Goal: Task Accomplishment & Management: Use online tool/utility

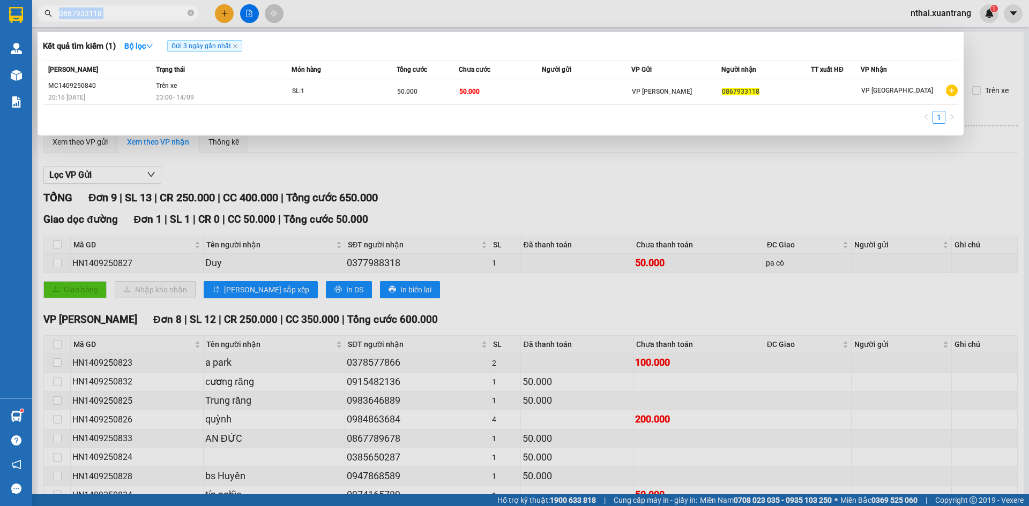
drag, startPoint x: 0, startPoint y: 0, endPoint x: 123, endPoint y: 19, distance: 124.2
click at [123, 19] on span "0867933118" at bounding box center [118, 13] width 161 height 16
click at [123, 16] on input "0867933118" at bounding box center [122, 14] width 126 height 12
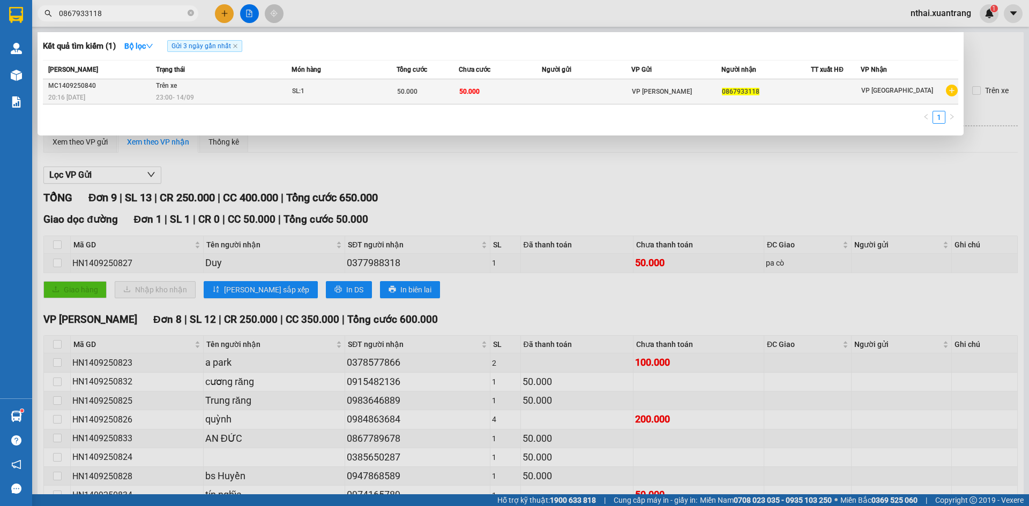
click at [551, 100] on td at bounding box center [587, 91] width 90 height 25
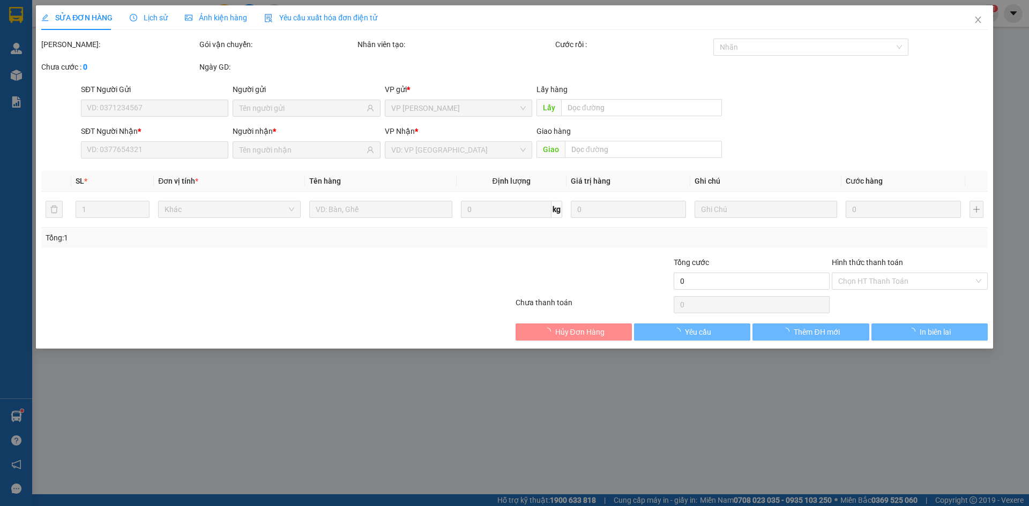
type input "0867933118"
type input "50.000"
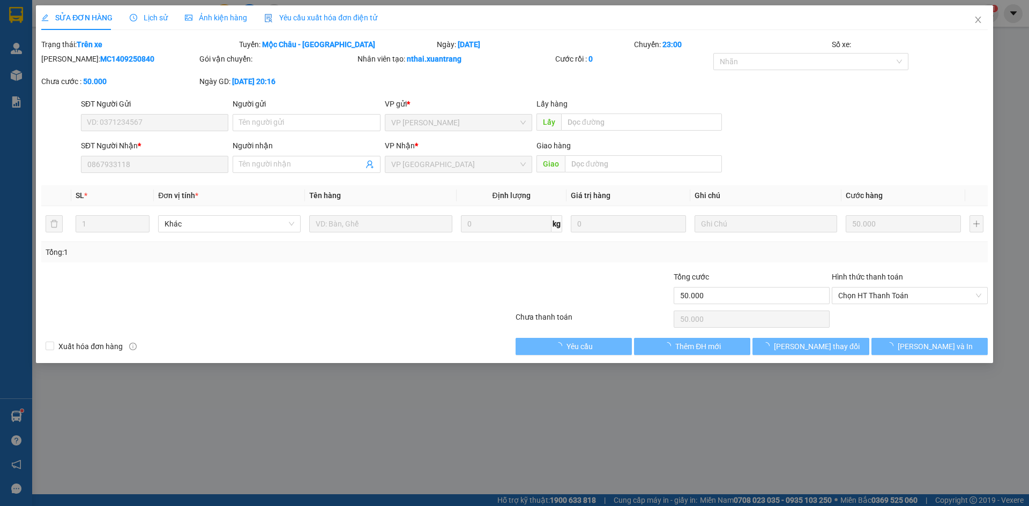
click at [231, 28] on div "Ảnh kiện hàng" at bounding box center [216, 17] width 62 height 25
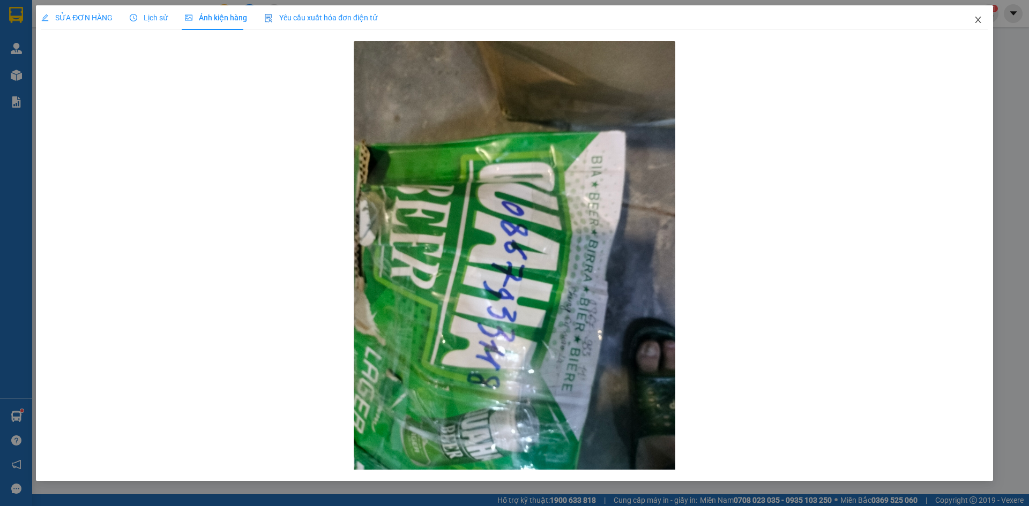
click at [983, 23] on span "Close" at bounding box center [978, 20] width 30 height 30
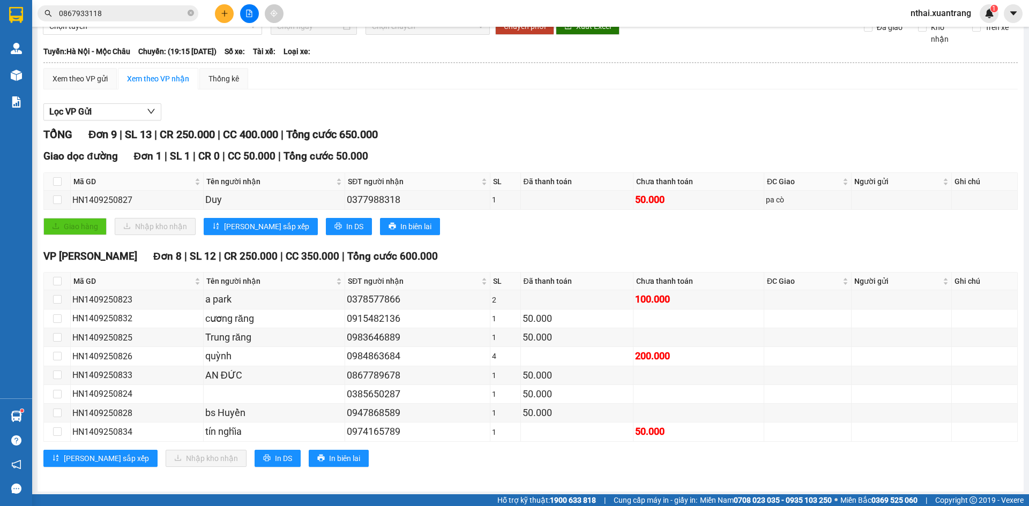
scroll to position [66, 0]
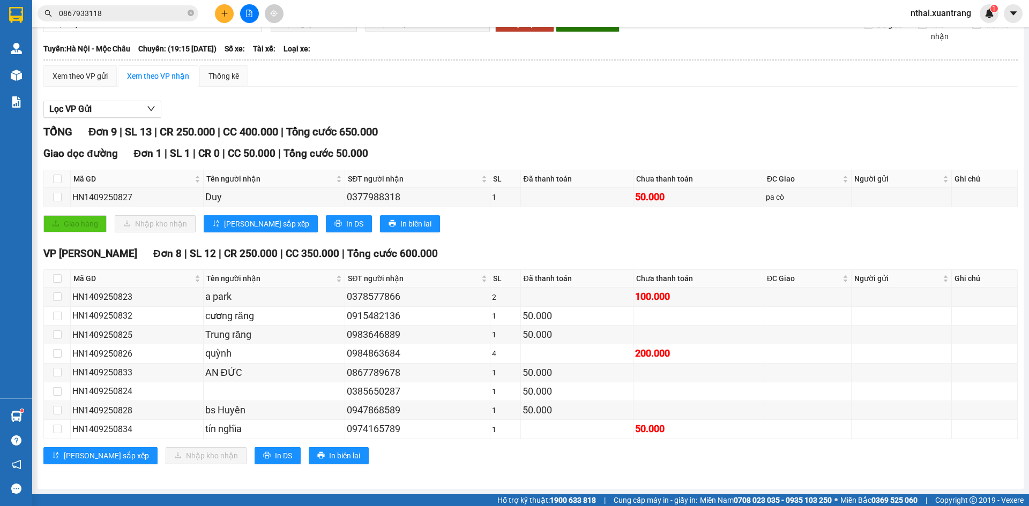
click at [934, 11] on span "nthai.xuantrang" at bounding box center [941, 12] width 78 height 13
click at [79, 74] on div "Xem theo VP gửi" at bounding box center [80, 76] width 55 height 12
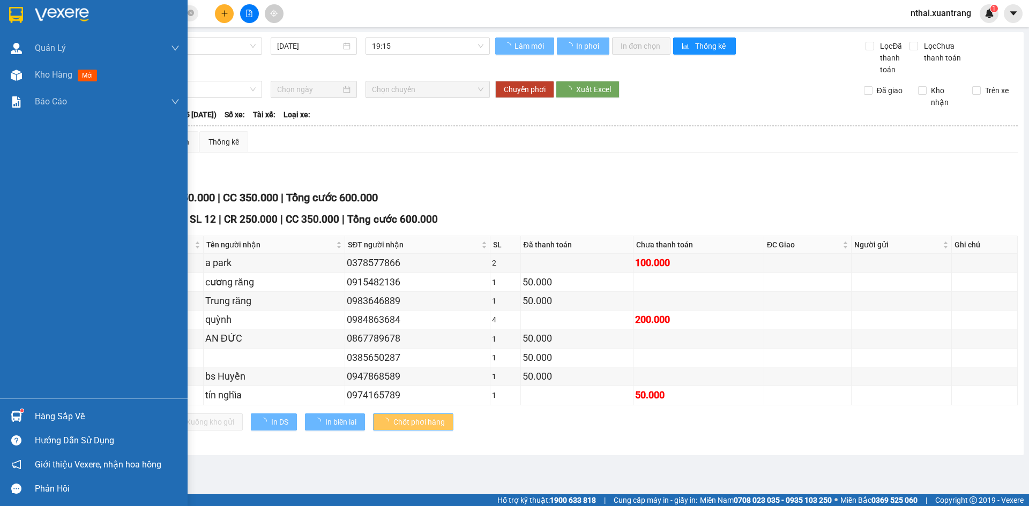
click at [0, 7] on div at bounding box center [94, 17] width 188 height 35
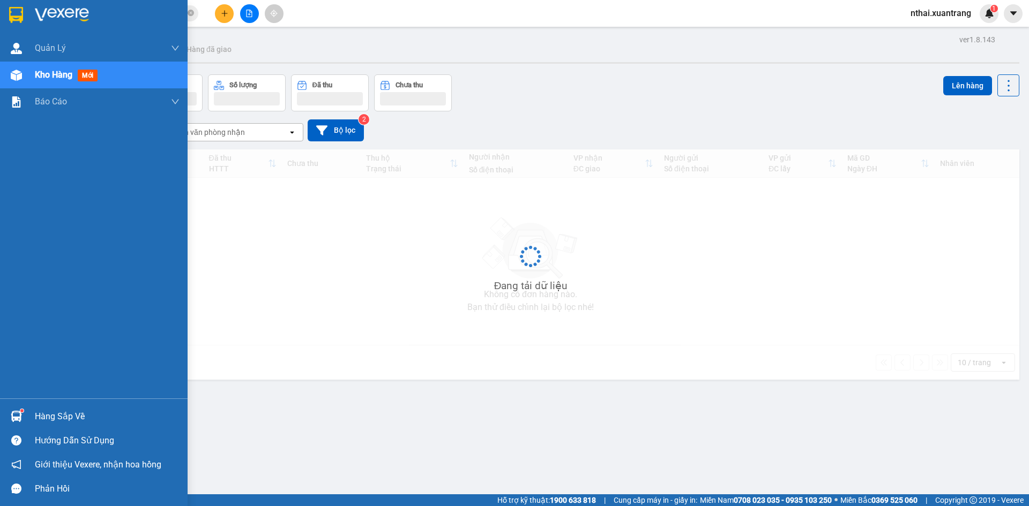
click at [28, 9] on div at bounding box center [94, 17] width 188 height 35
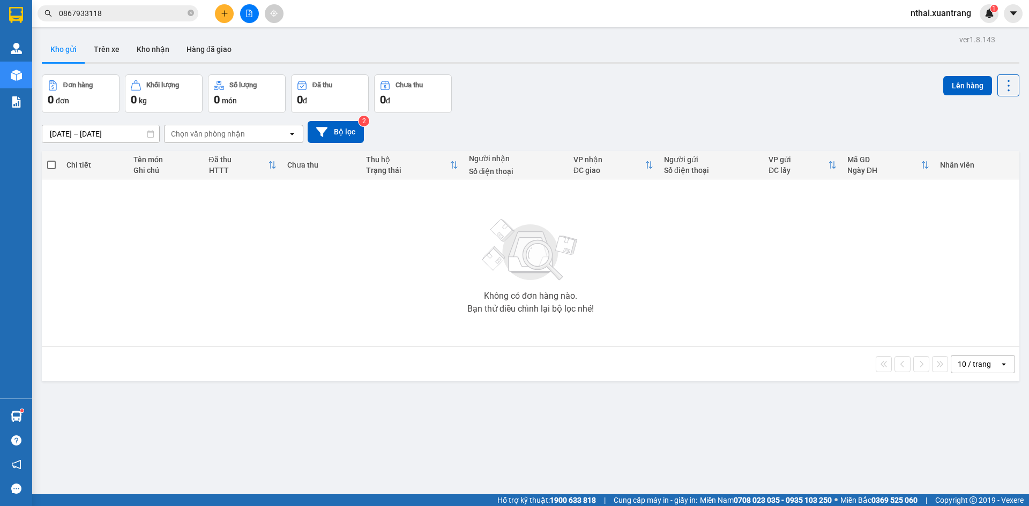
click at [922, 16] on span "nthai.xuantrang" at bounding box center [941, 12] width 78 height 13
click at [925, 32] on span "Đăng xuất" at bounding box center [945, 33] width 55 height 12
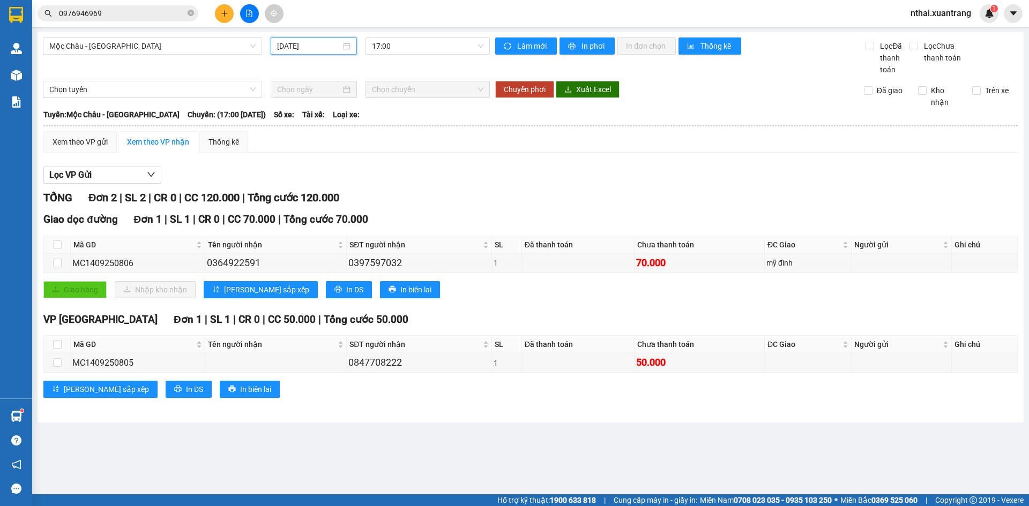
click at [306, 41] on input "[DATE]" at bounding box center [309, 46] width 64 height 12
click at [425, 48] on span "17:00" at bounding box center [427, 46] width 111 height 16
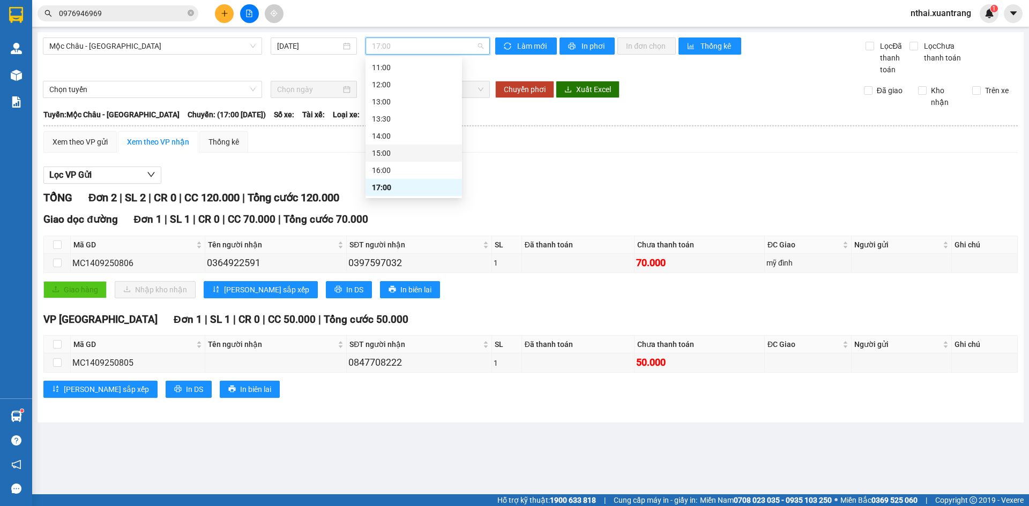
click at [385, 151] on div "15:00" at bounding box center [414, 153] width 84 height 12
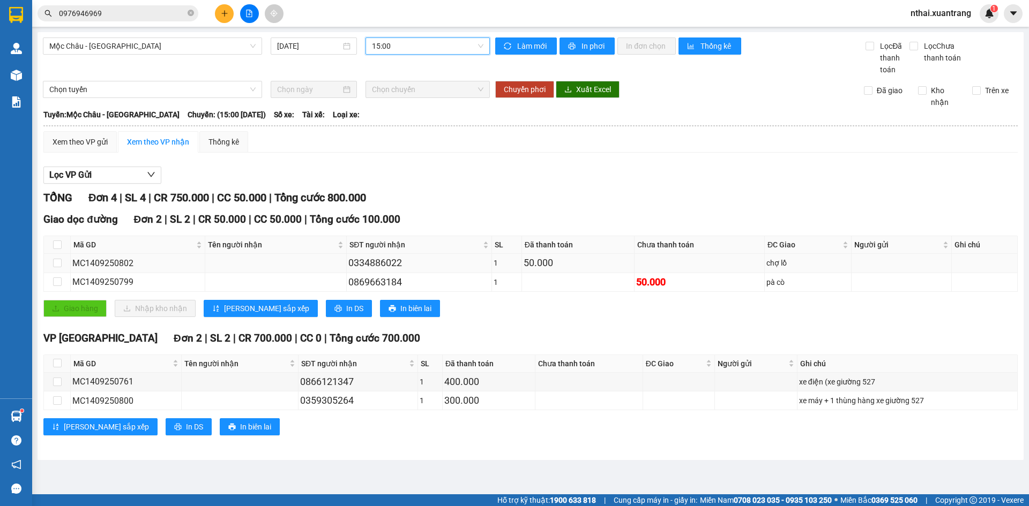
click at [386, 264] on div "0334886022" at bounding box center [418, 263] width 141 height 15
click at [377, 286] on div "0869663184" at bounding box center [418, 282] width 141 height 15
copy div "0869663184"
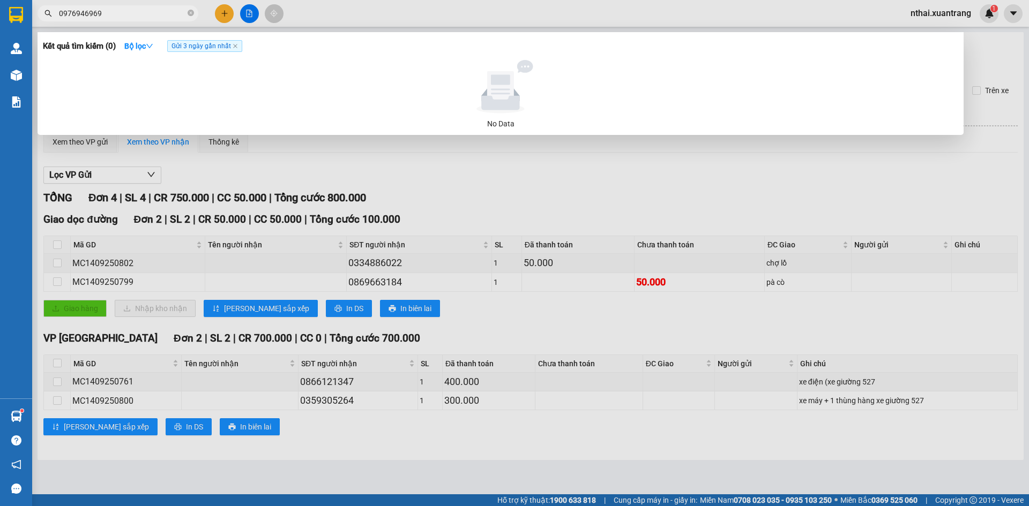
click at [138, 15] on input "0976946969" at bounding box center [122, 14] width 126 height 12
paste input "869663184"
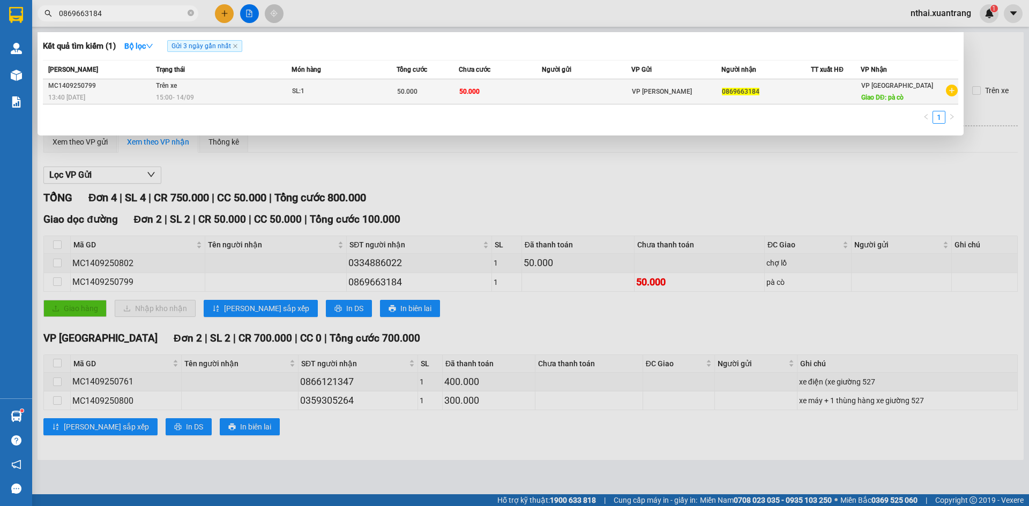
type input "0869663184"
click at [284, 82] on td "Trên xe 15:00 - 14/09" at bounding box center [222, 91] width 138 height 25
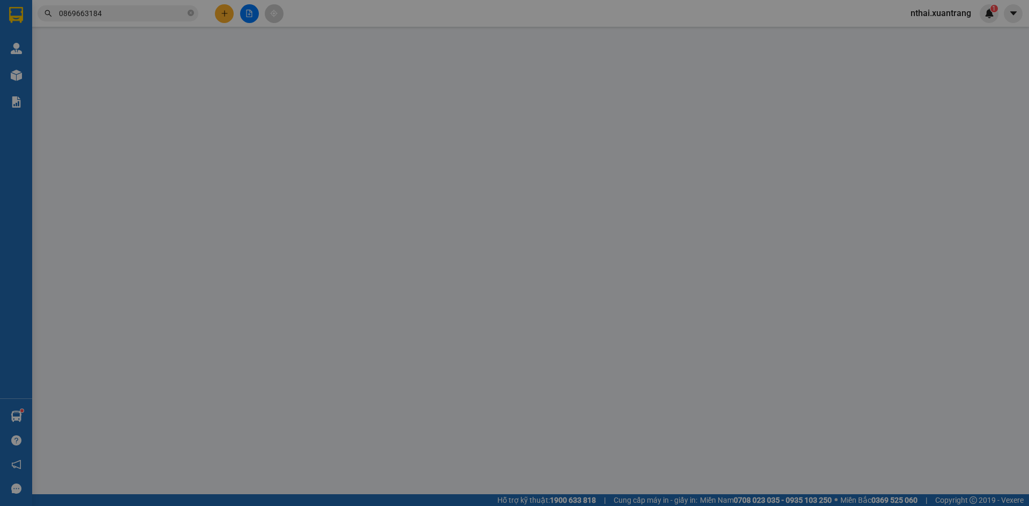
type input "0869663184"
type input "pà cò"
type input "50.000"
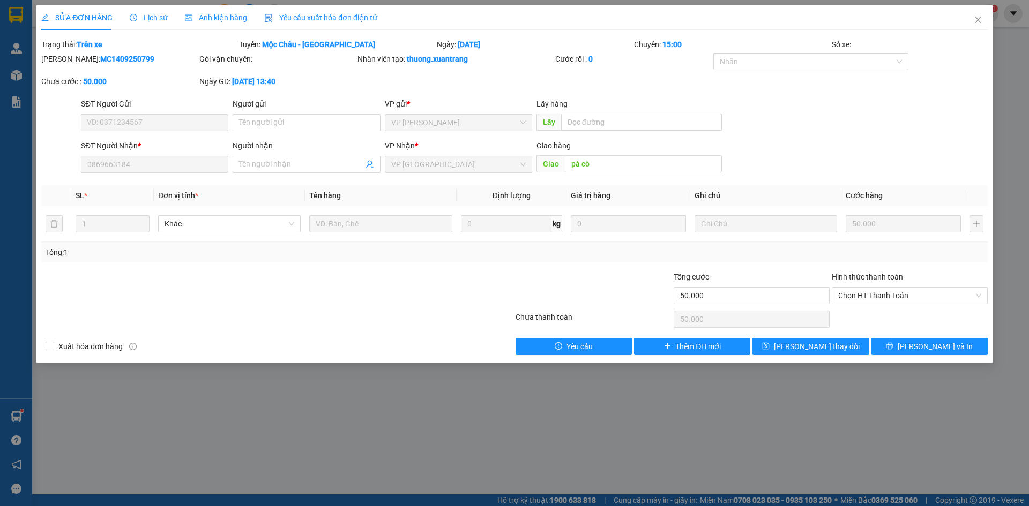
click at [221, 16] on span "Ảnh kiện hàng" at bounding box center [216, 17] width 62 height 9
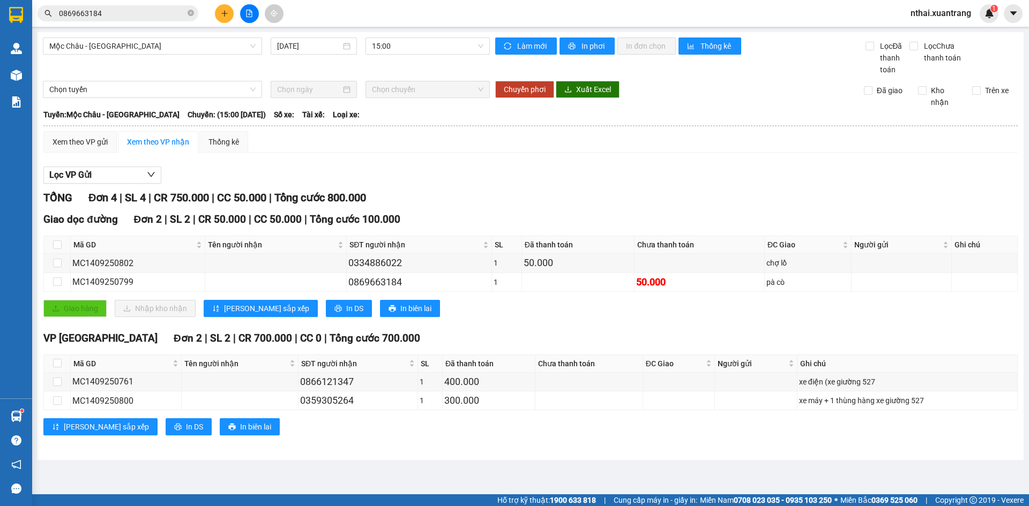
click at [175, 58] on div "Mộc Châu - Hà Nội 14/09/2025 15:00" at bounding box center [266, 57] width 447 height 38
click at [171, 48] on span "Mộc Châu - Hà Nội" at bounding box center [152, 46] width 206 height 16
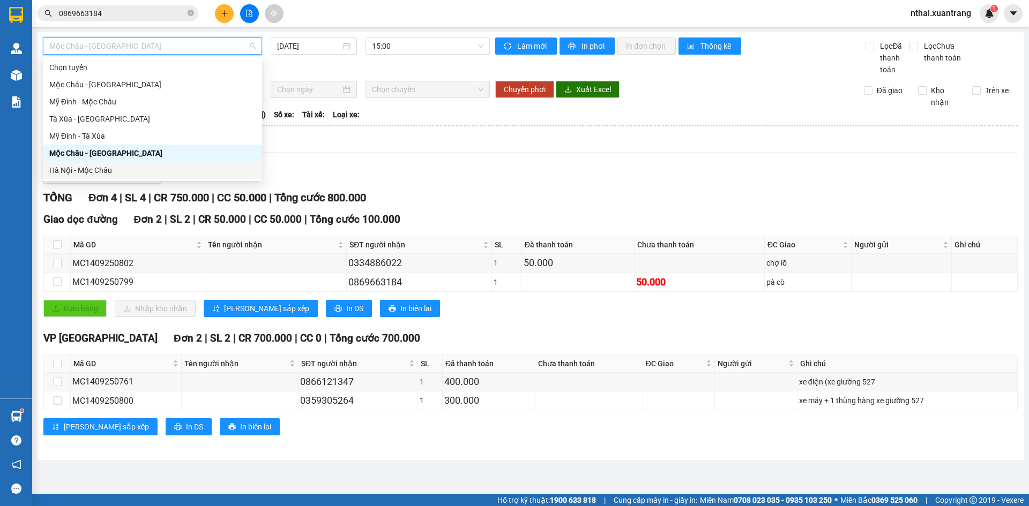
click at [86, 171] on div "Hà Nội - Mộc Châu" at bounding box center [152, 170] width 206 height 12
type input "14/09/2025"
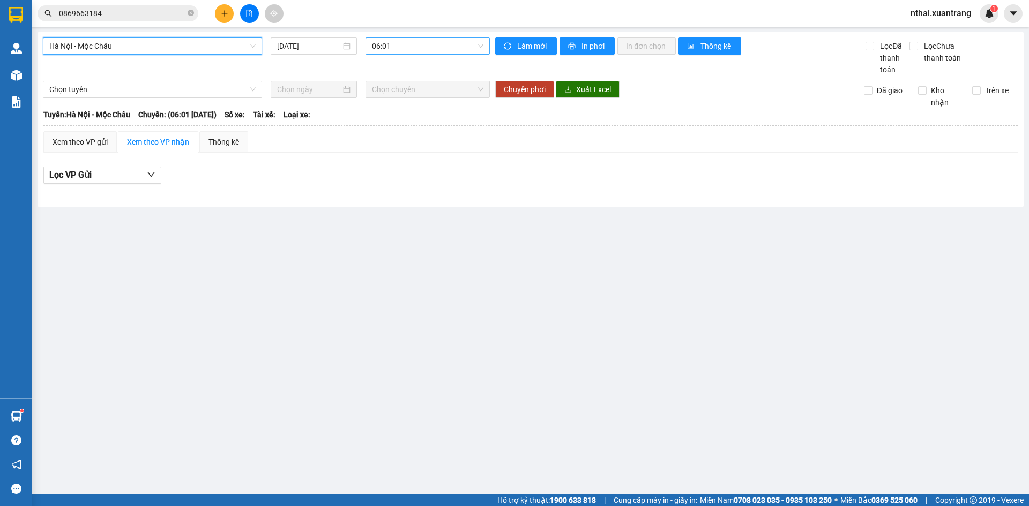
click at [388, 47] on span "06:01" at bounding box center [427, 46] width 111 height 16
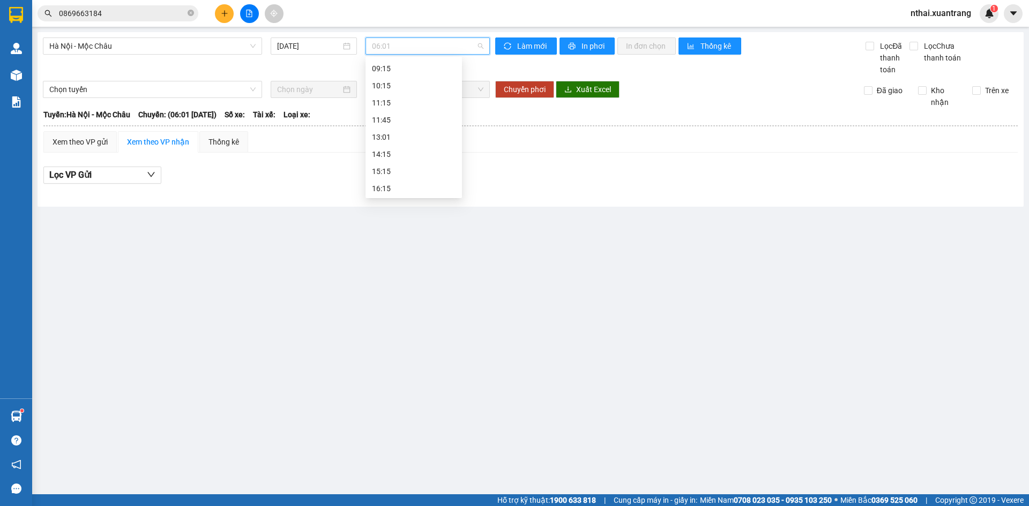
scroll to position [171, 0]
click at [390, 108] on div "15:15" at bounding box center [413, 101] width 96 height 17
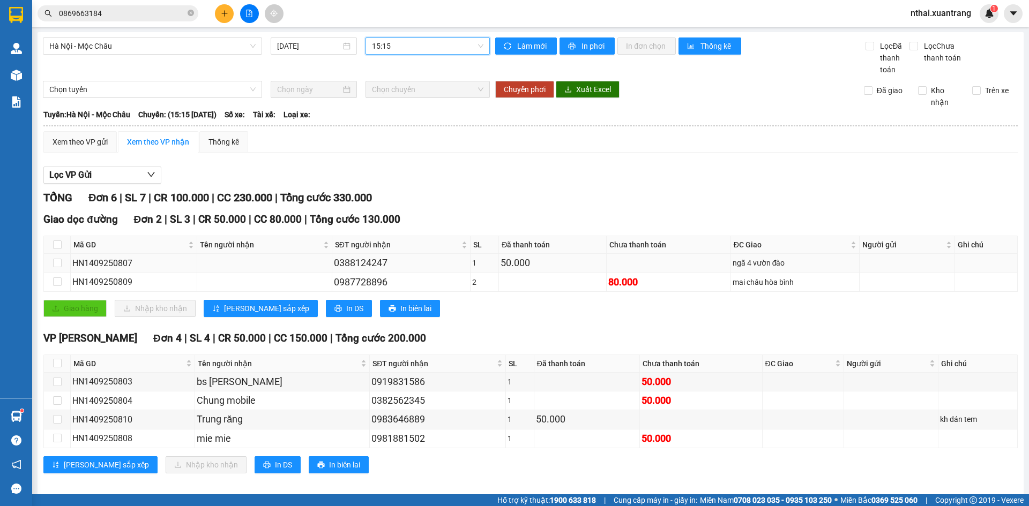
click at [366, 264] on div "0388124247" at bounding box center [401, 263] width 134 height 15
click at [367, 278] on div "0987728896" at bounding box center [401, 282] width 134 height 15
click at [363, 261] on div "0388124247" at bounding box center [401, 263] width 134 height 15
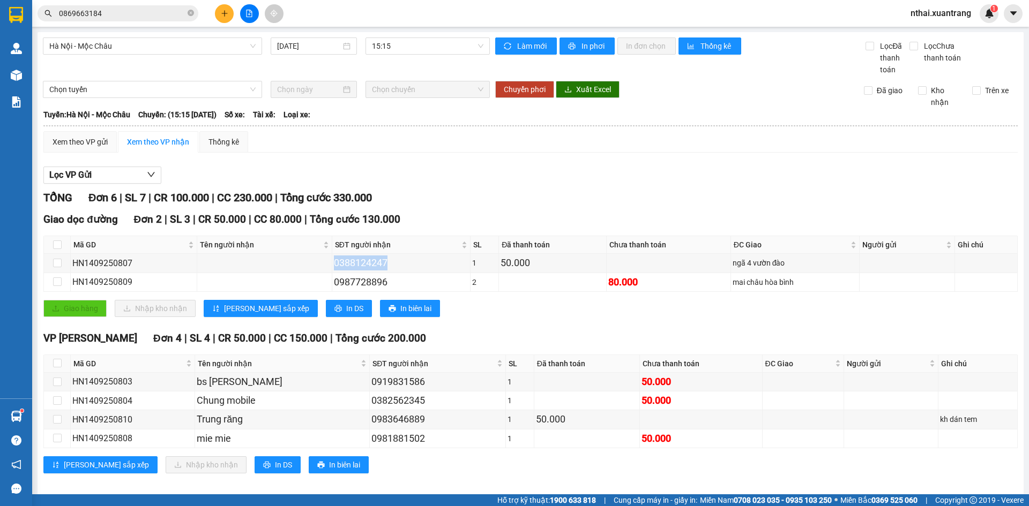
copy div "0388124247"
click at [396, 44] on span "15:15" at bounding box center [427, 46] width 111 height 16
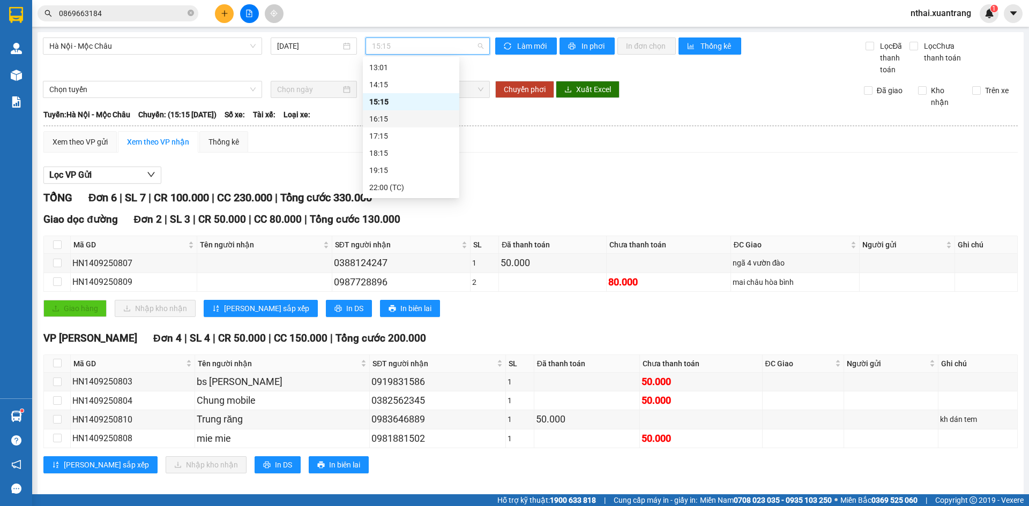
click at [376, 120] on div "16:15" at bounding box center [411, 119] width 84 height 12
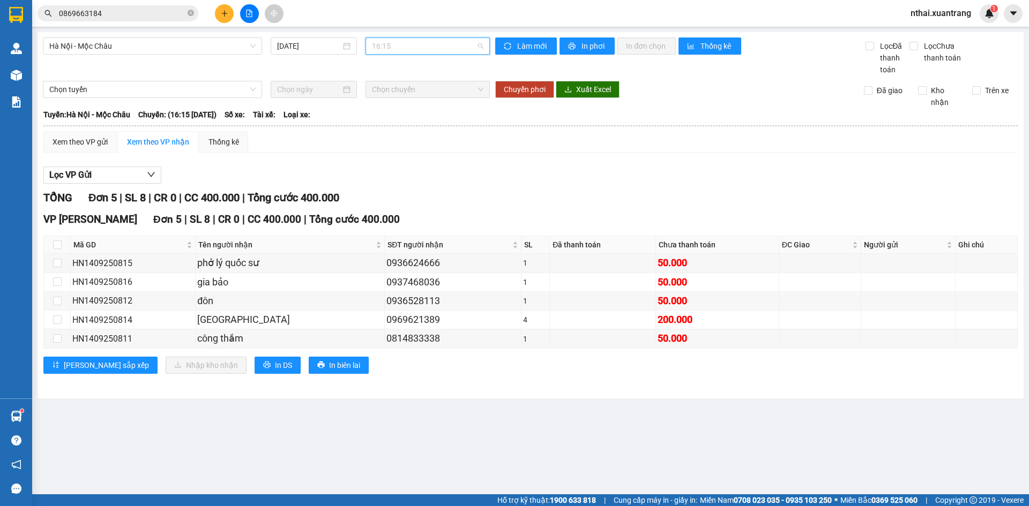
click at [428, 50] on span "16:15" at bounding box center [427, 46] width 111 height 16
click at [381, 136] on div "17:15" at bounding box center [414, 136] width 84 height 12
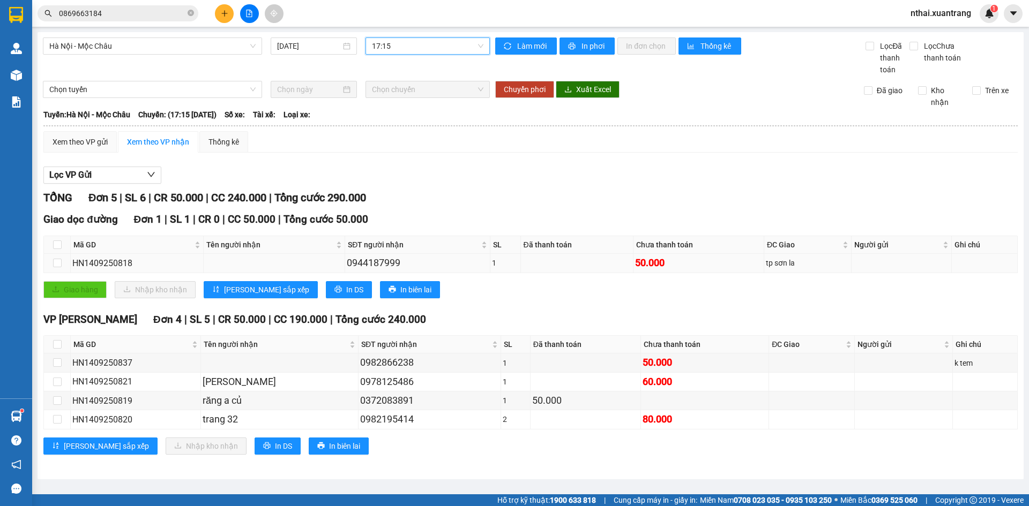
click at [379, 264] on div "0944187999" at bounding box center [417, 263] width 141 height 15
click at [381, 263] on div "0944187999" at bounding box center [417, 263] width 141 height 15
click at [392, 263] on div "0944187999" at bounding box center [417, 263] width 141 height 15
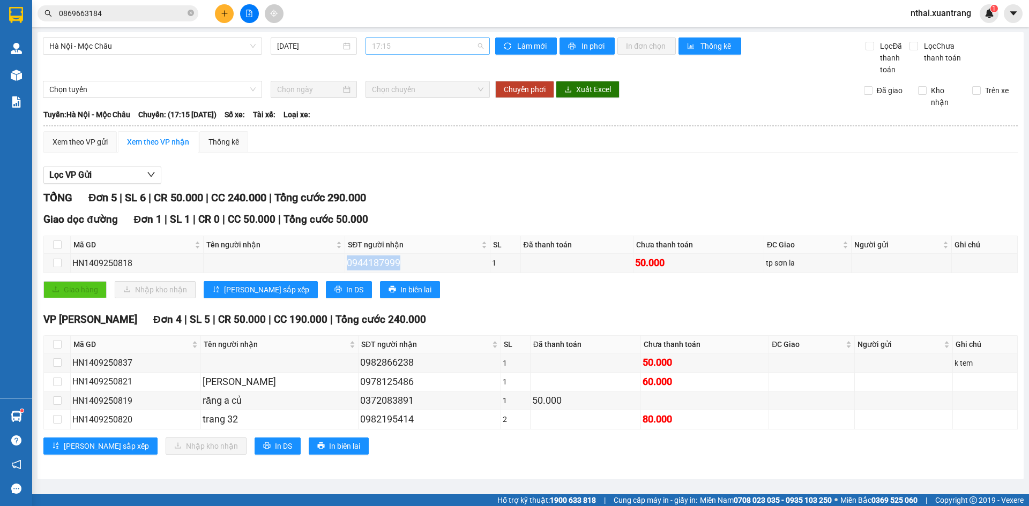
click at [394, 47] on span "17:15" at bounding box center [427, 46] width 111 height 16
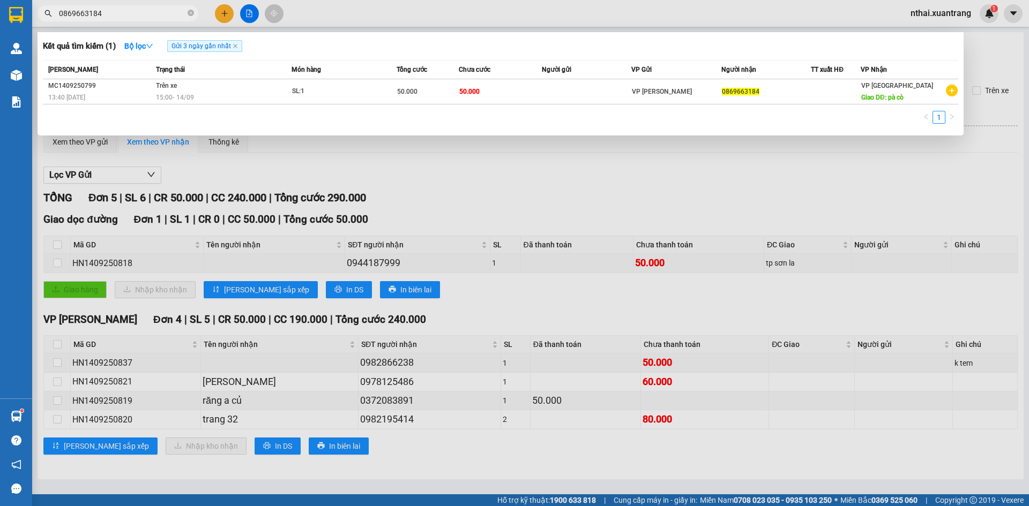
click at [132, 15] on input "0869663184" at bounding box center [122, 14] width 126 height 12
click at [548, 178] on div at bounding box center [514, 253] width 1029 height 506
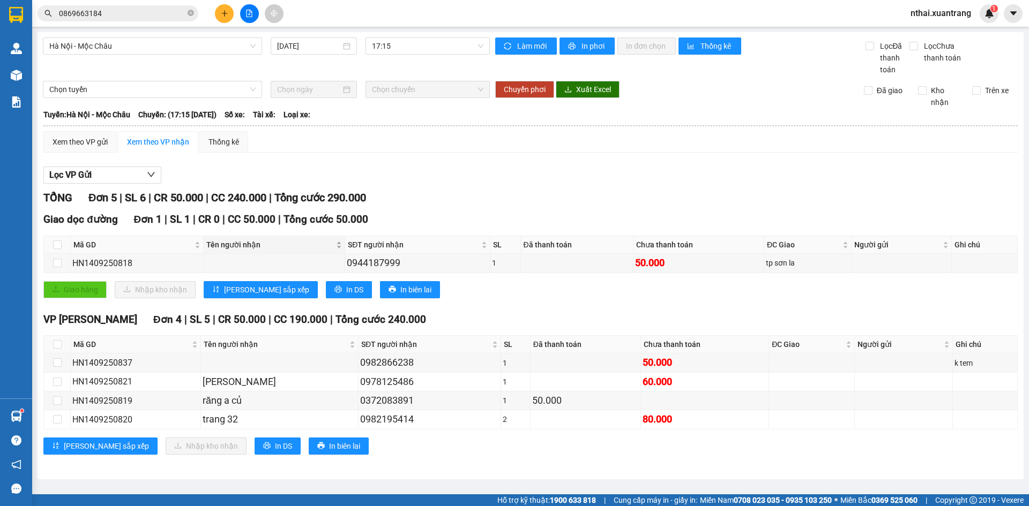
click at [295, 236] on body "Kết quả tìm kiếm ( 1 ) Bộ lọc Gửi 3 ngày gần nhất Mã ĐH Trạng thái Món hàng Tổn…" at bounding box center [514, 253] width 1029 height 506
click at [357, 188] on div "Lọc VP Gửi TỔNG Đơn 5 | SL 6 | CR 50.000 | CC 240.000 | Tổng cước 290.000 Giao…" at bounding box center [530, 314] width 974 height 307
click at [13, 20] on img at bounding box center [16, 15] width 14 height 16
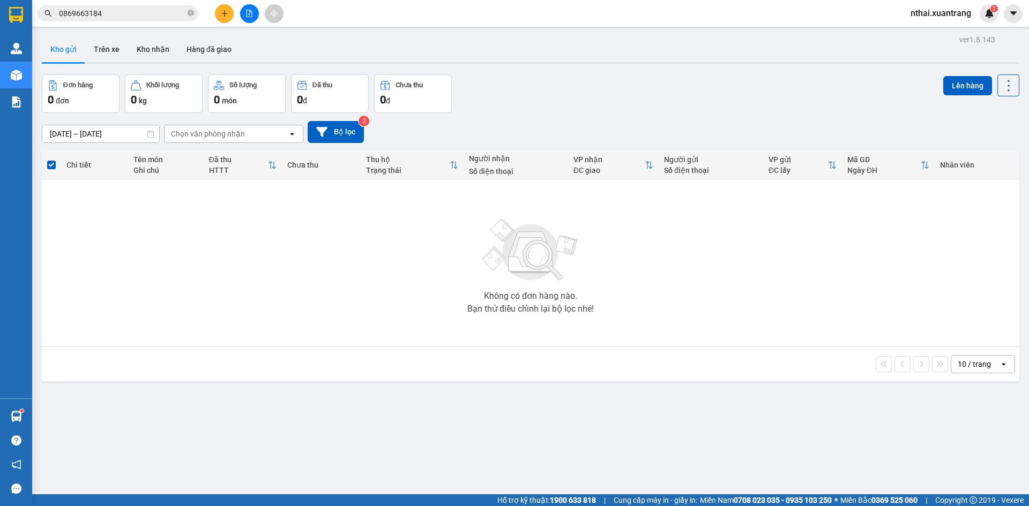
click at [647, 177] on table "Chi tiết Tên món Ghi chú Đã thu HTTT Chưa thu Thu hộ Trạng thái Người nhận Số đ…" at bounding box center [530, 249] width 977 height 196
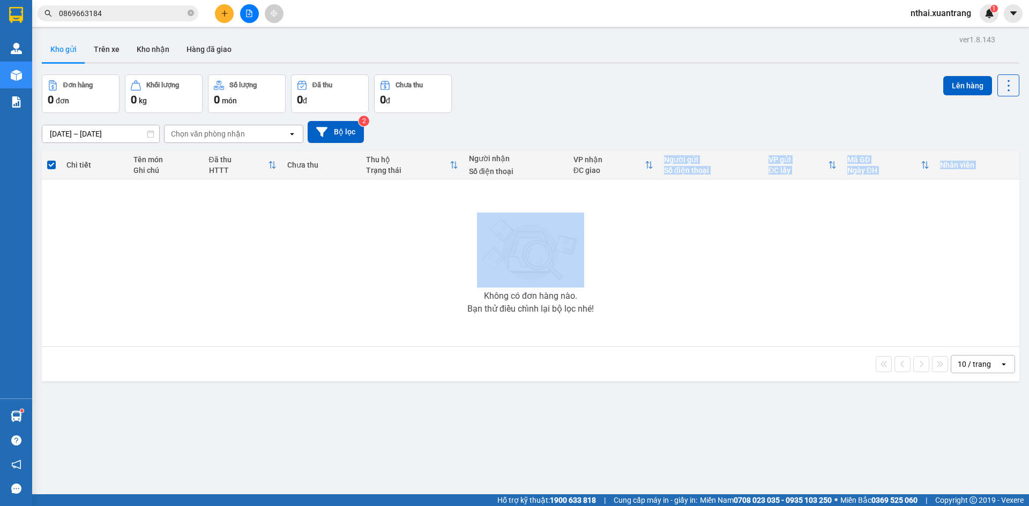
click at [222, 14] on icon "plus" at bounding box center [225, 14] width 8 height 8
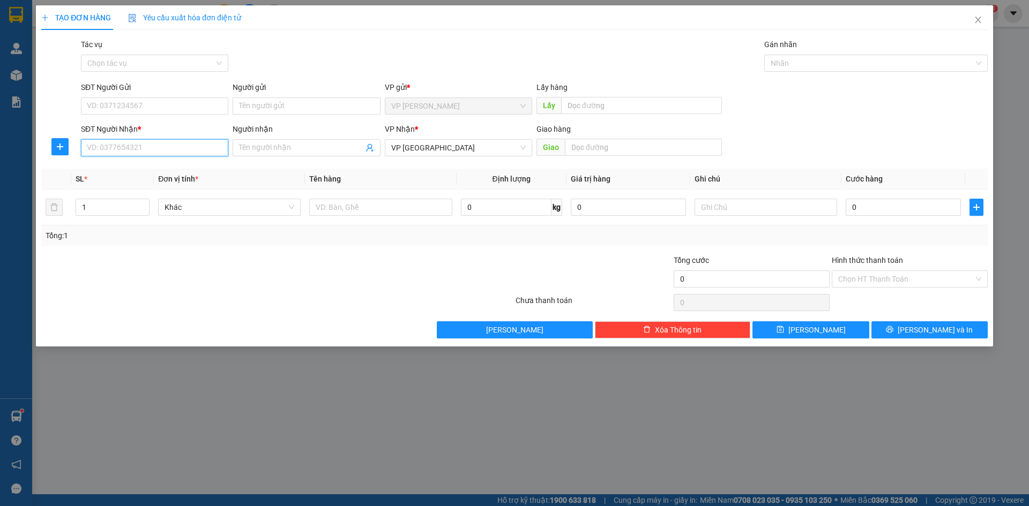
click at [139, 151] on input "SĐT Người Nhận *" at bounding box center [154, 147] width 147 height 17
click at [147, 169] on div "0964758354" at bounding box center [154, 169] width 134 height 12
type input "0964758354"
click at [867, 208] on input "0" at bounding box center [902, 207] width 115 height 17
type input "5"
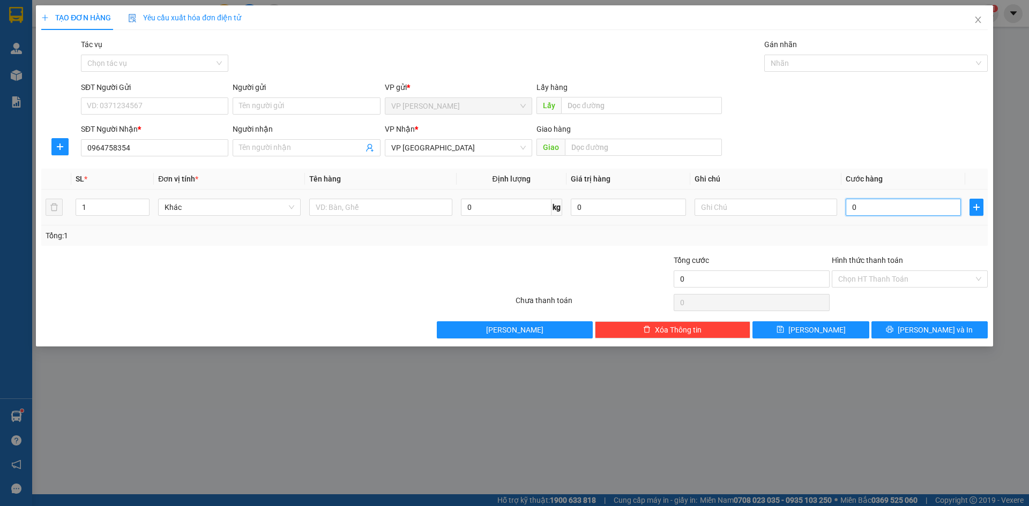
type input "5"
type input "50"
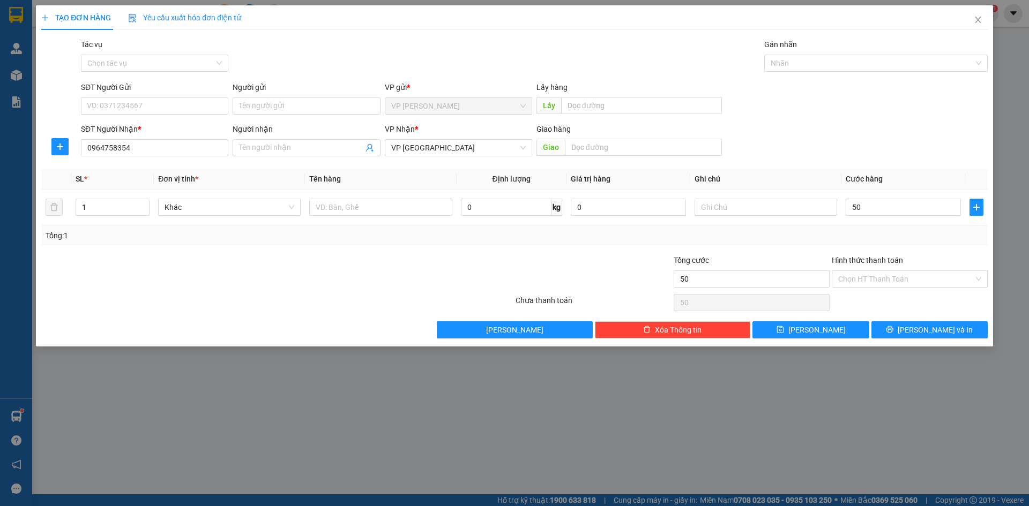
type input "50.000"
click at [871, 134] on div "SĐT Người Nhận * 0964758354 Người nhận Tên người nhận VP Nhận * VP HÀ NỘI Giao …" at bounding box center [534, 142] width 911 height 38
click at [839, 328] on button "Lưu" at bounding box center [810, 329] width 116 height 17
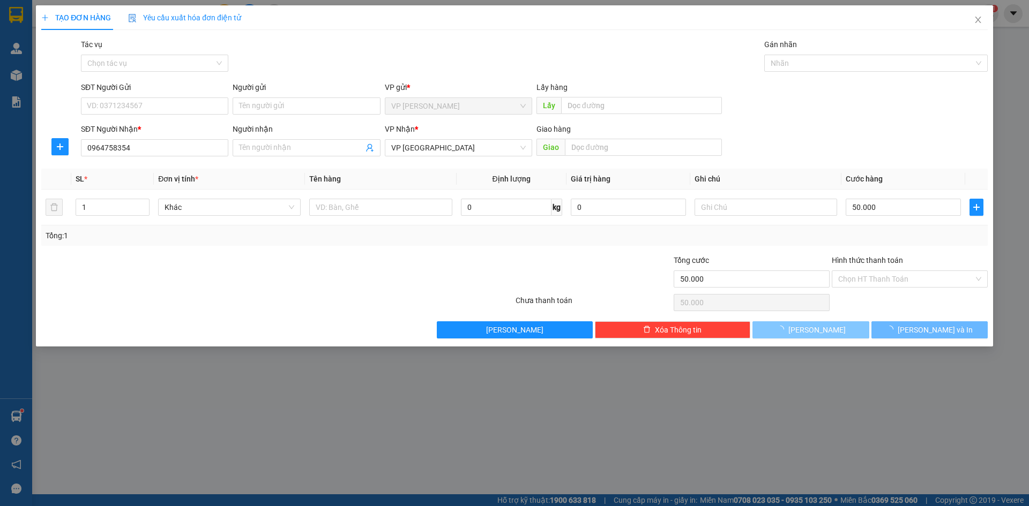
type input "0"
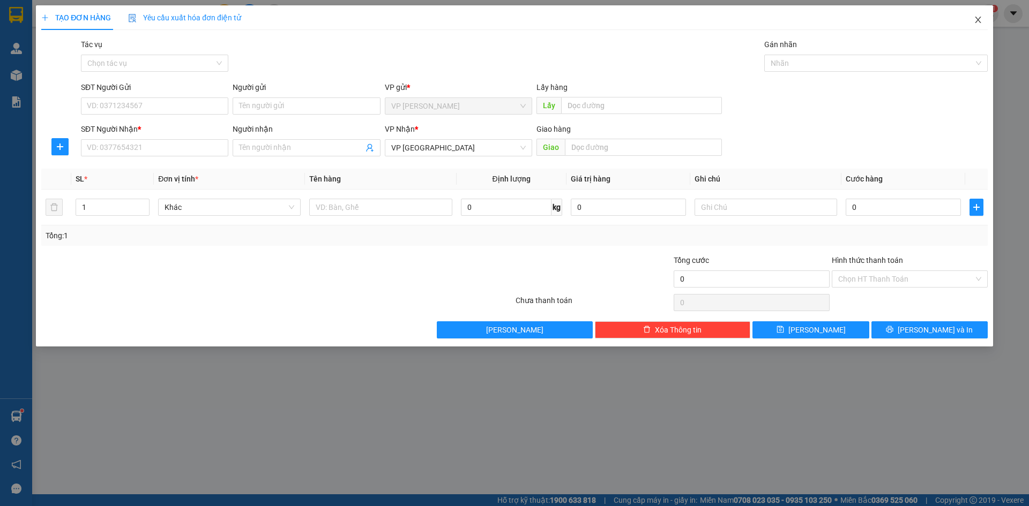
click at [977, 21] on icon "close" at bounding box center [978, 20] width 6 height 6
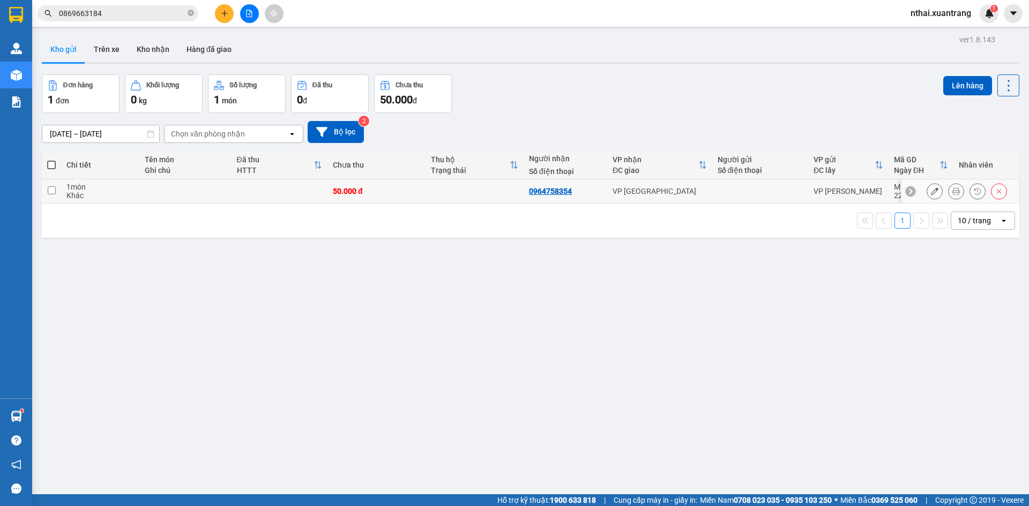
click at [952, 189] on icon at bounding box center [956, 192] width 8 height 8
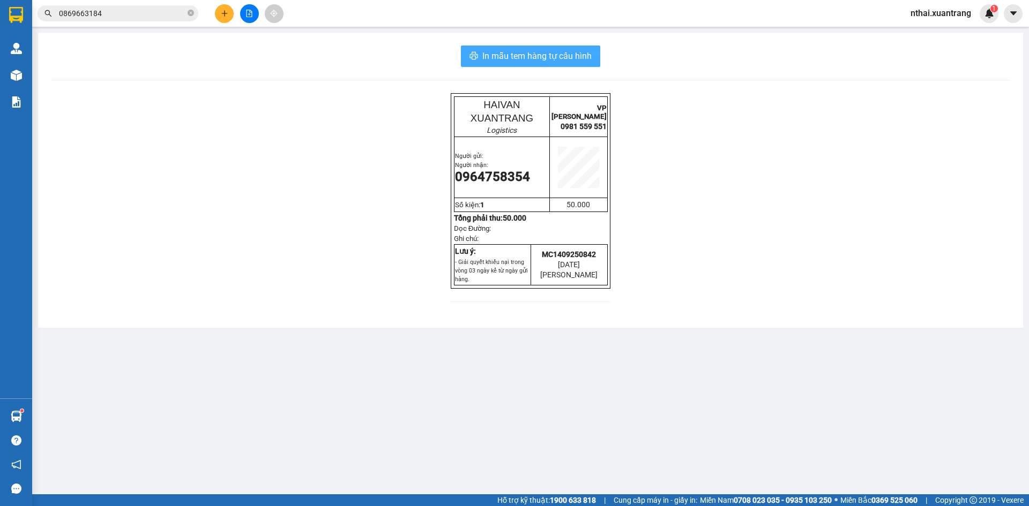
drag, startPoint x: 536, startPoint y: 42, endPoint x: 538, endPoint y: 56, distance: 14.0
click at [536, 43] on div "In mẫu tem hàng tự cấu hình HAIVAN XUANTRANG Logistics VP MỘC CHÂU 0981 559 551…" at bounding box center [530, 180] width 985 height 295
click at [538, 56] on span "In mẫu tem hàng tự cấu hình" at bounding box center [536, 55] width 109 height 13
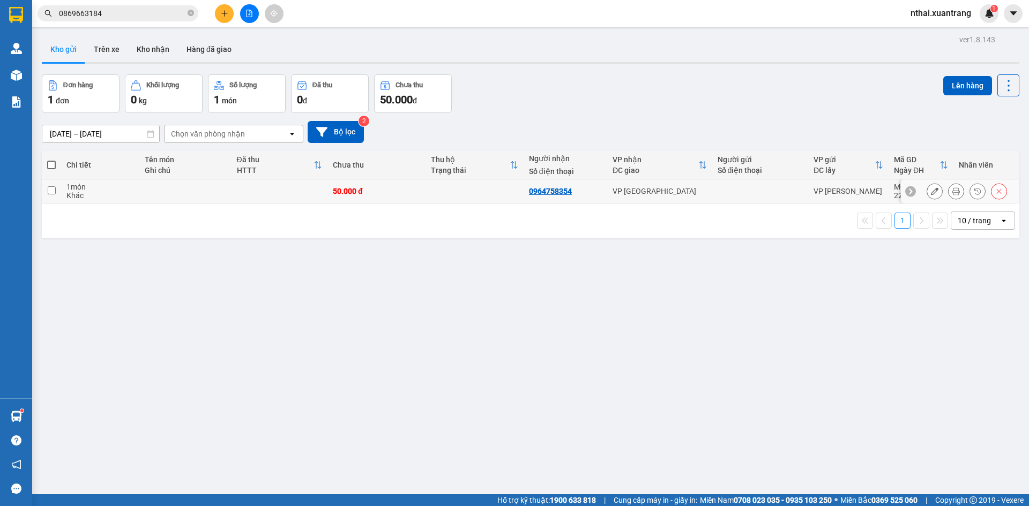
click at [456, 189] on td at bounding box center [474, 191] width 98 height 24
checkbox input "true"
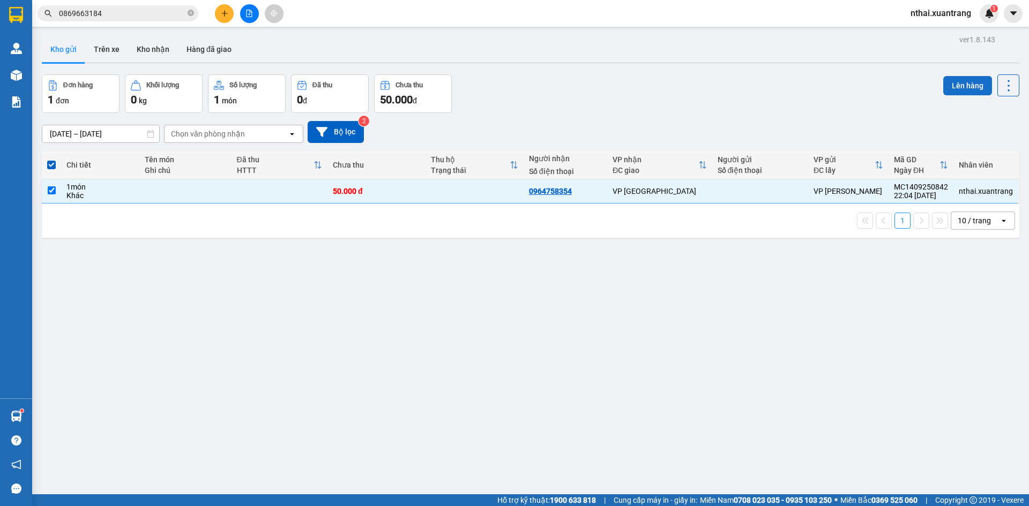
click at [965, 92] on button "Lên hàng" at bounding box center [967, 85] width 49 height 19
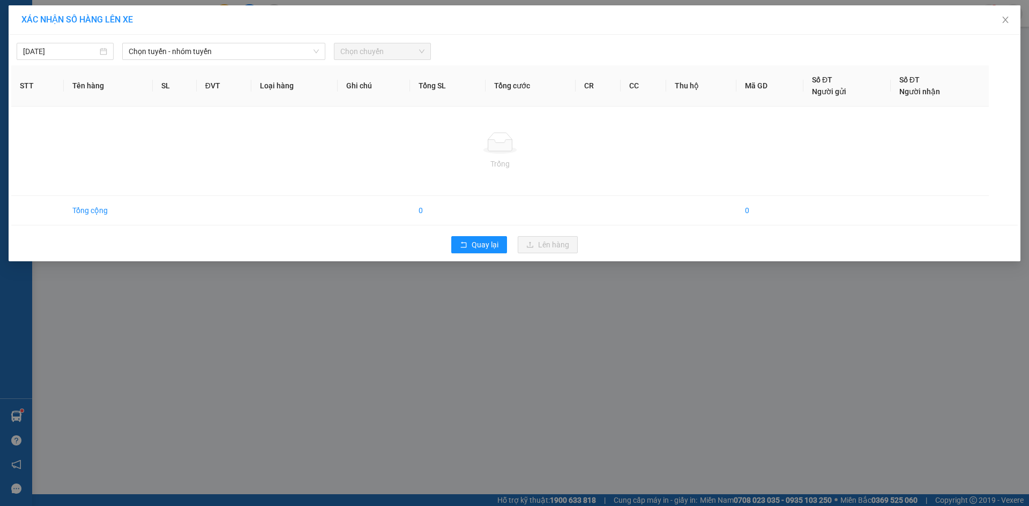
click at [956, 81] on div "Số ĐT Người nhận" at bounding box center [939, 86] width 81 height 24
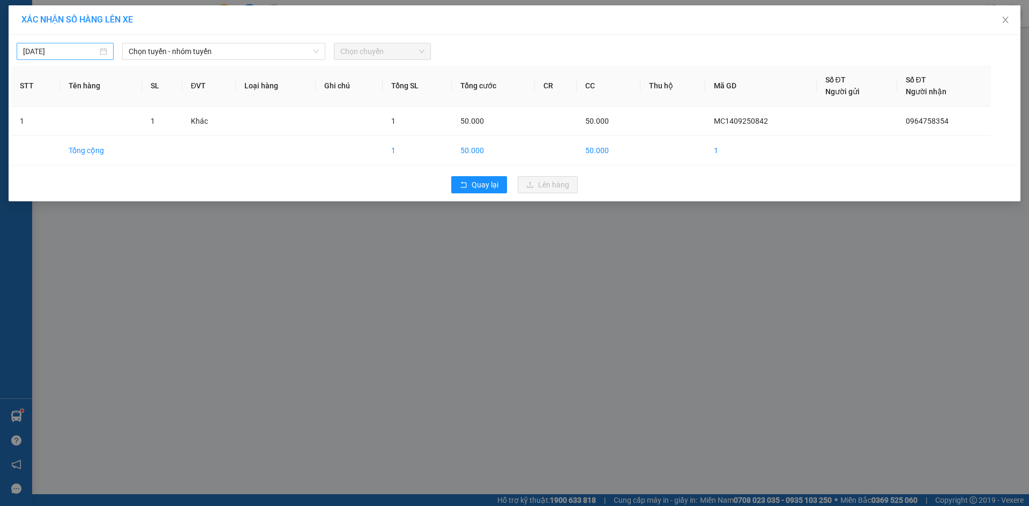
type input "14/09/2025"
click at [93, 52] on input "14/09/2025" at bounding box center [60, 52] width 74 height 12
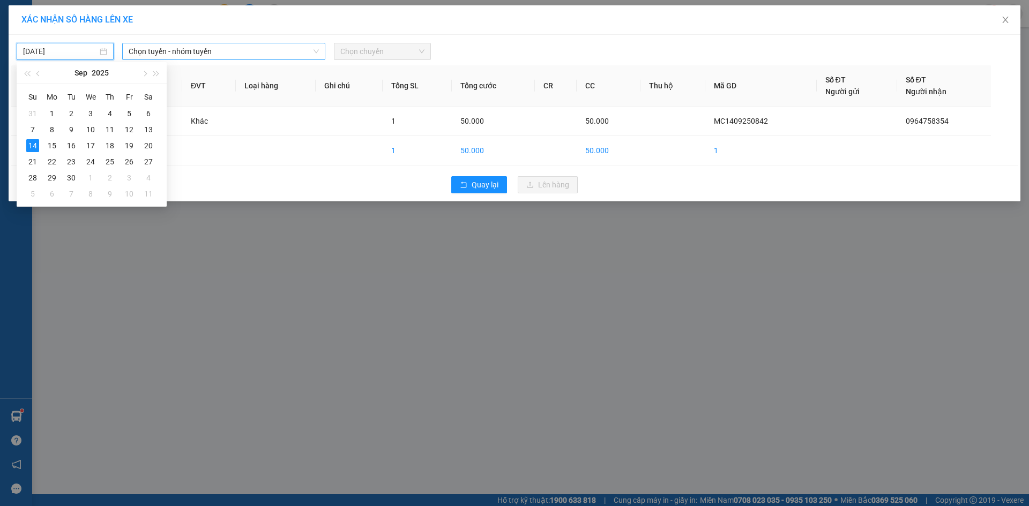
click at [205, 54] on span "Chọn tuyến - nhóm tuyến" at bounding box center [224, 51] width 190 height 16
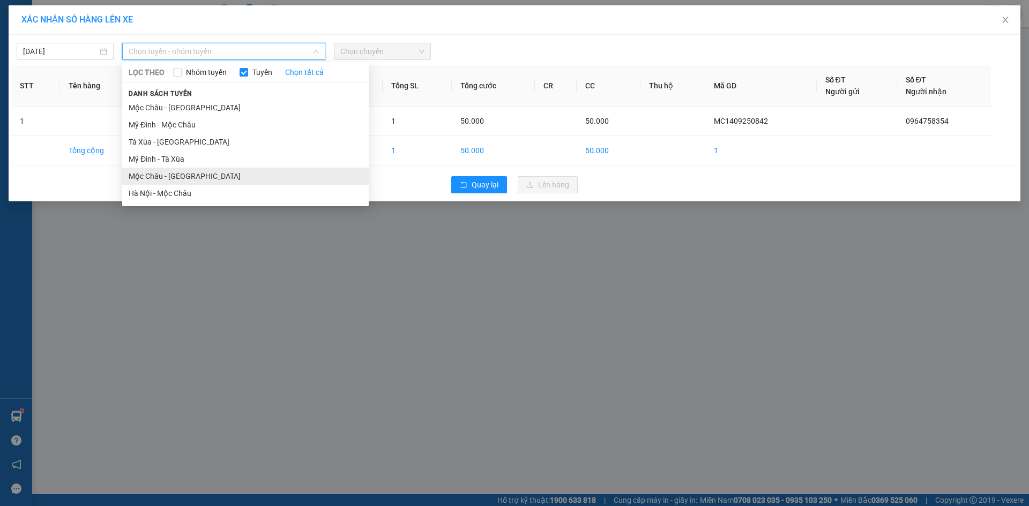
click at [164, 176] on li "Mộc Châu - Hà Nội" at bounding box center [245, 176] width 246 height 17
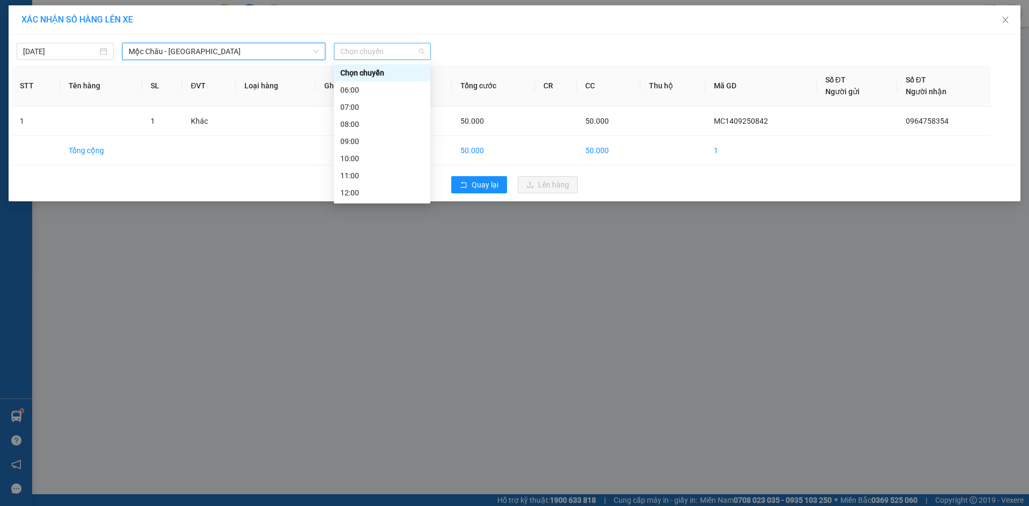
click at [362, 56] on span "Chọn chuyến" at bounding box center [382, 51] width 84 height 16
click at [348, 190] on div "23:00" at bounding box center [382, 193] width 84 height 12
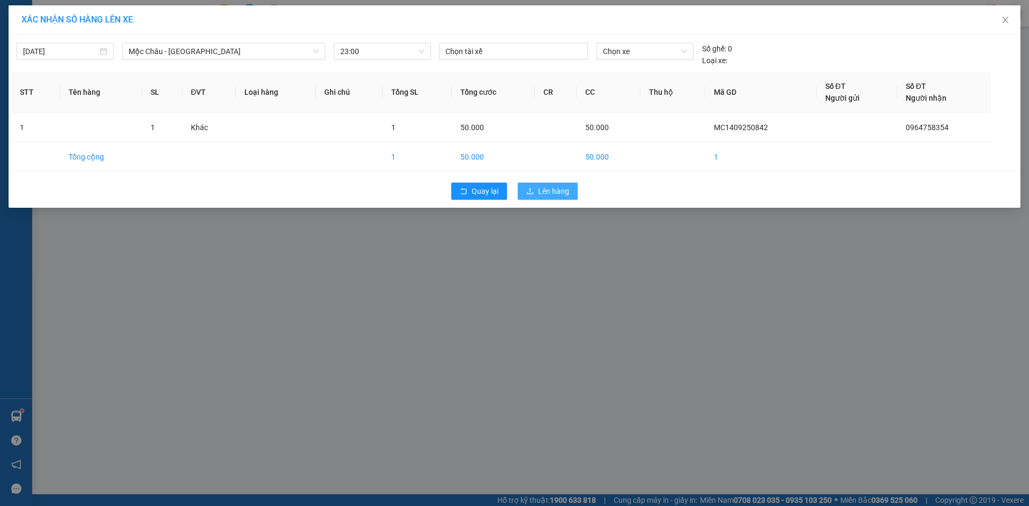
click at [558, 197] on span "Lên hàng" at bounding box center [553, 191] width 31 height 12
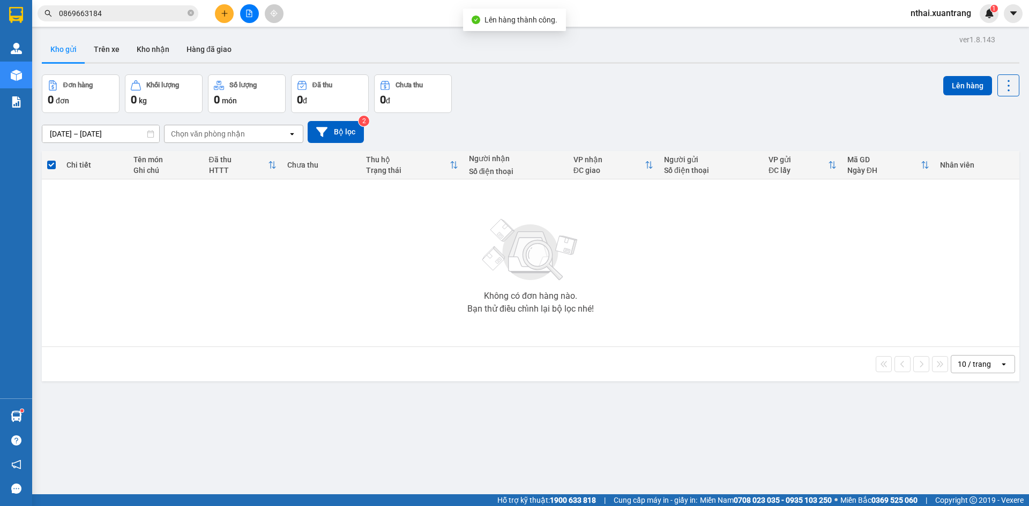
click at [977, 17] on span "nthai.xuantrang" at bounding box center [941, 12] width 78 height 13
drag, startPoint x: 977, startPoint y: 17, endPoint x: 991, endPoint y: 18, distance: 13.9
click at [978, 17] on span "nthai.xuantrang" at bounding box center [941, 12] width 78 height 13
click at [991, 18] on img at bounding box center [989, 14] width 10 height 10
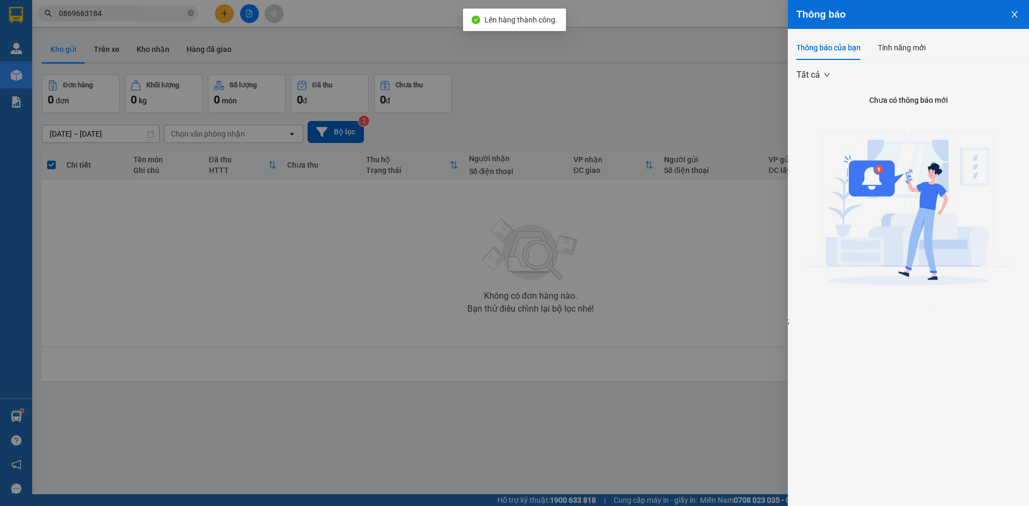
drag, startPoint x: 603, startPoint y: 80, endPoint x: 588, endPoint y: 81, distance: 15.0
click at [598, 81] on div at bounding box center [514, 253] width 1029 height 506
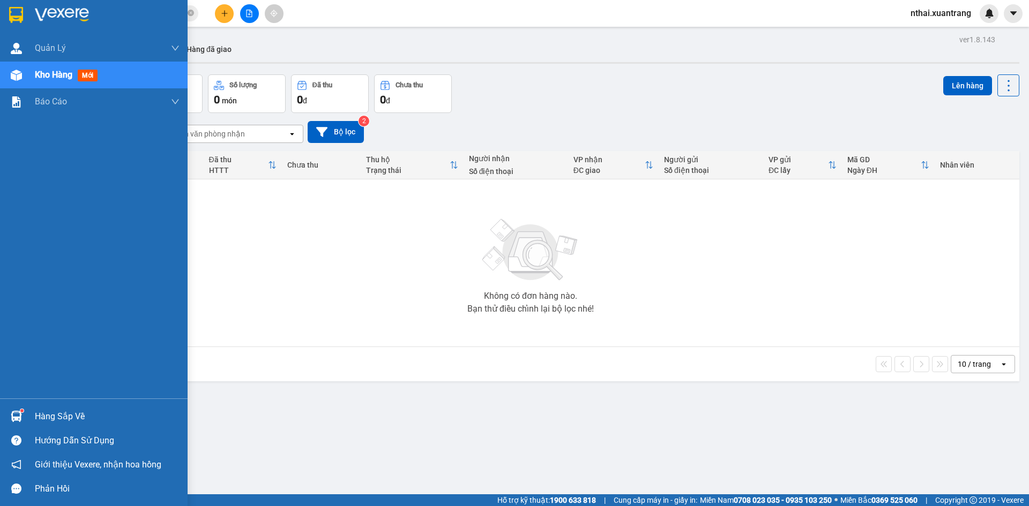
click at [27, 22] on div at bounding box center [94, 17] width 188 height 35
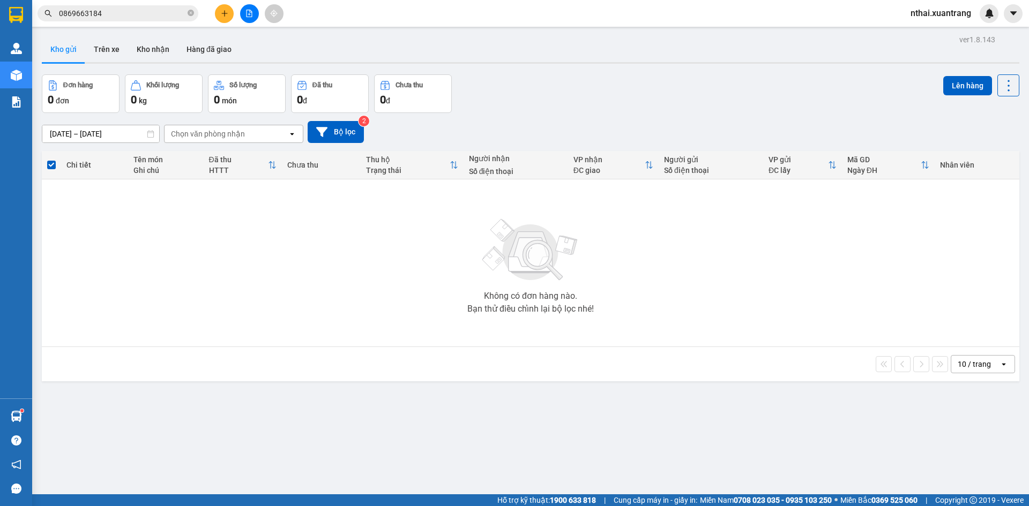
click at [176, 12] on input "0869663184" at bounding box center [122, 14] width 126 height 12
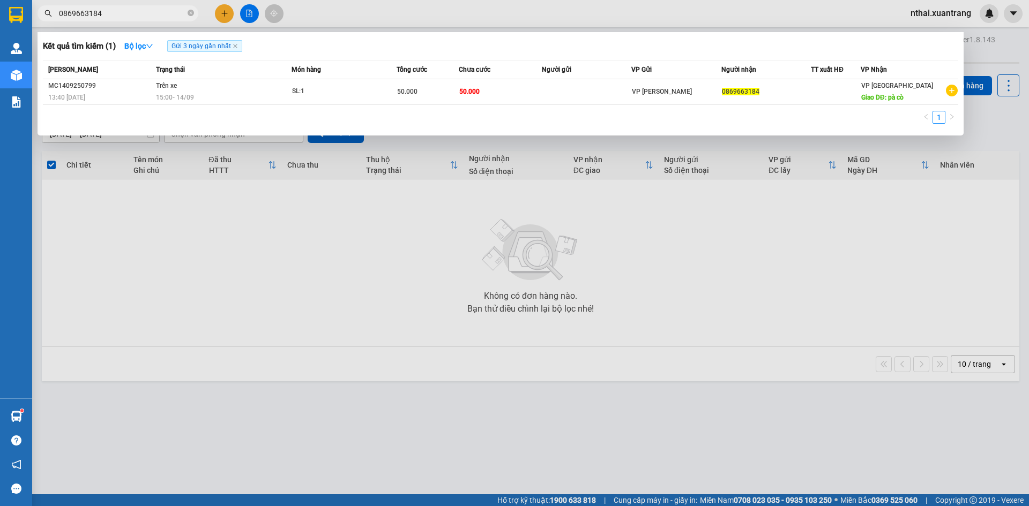
click at [176, 12] on input "0869663184" at bounding box center [122, 14] width 126 height 12
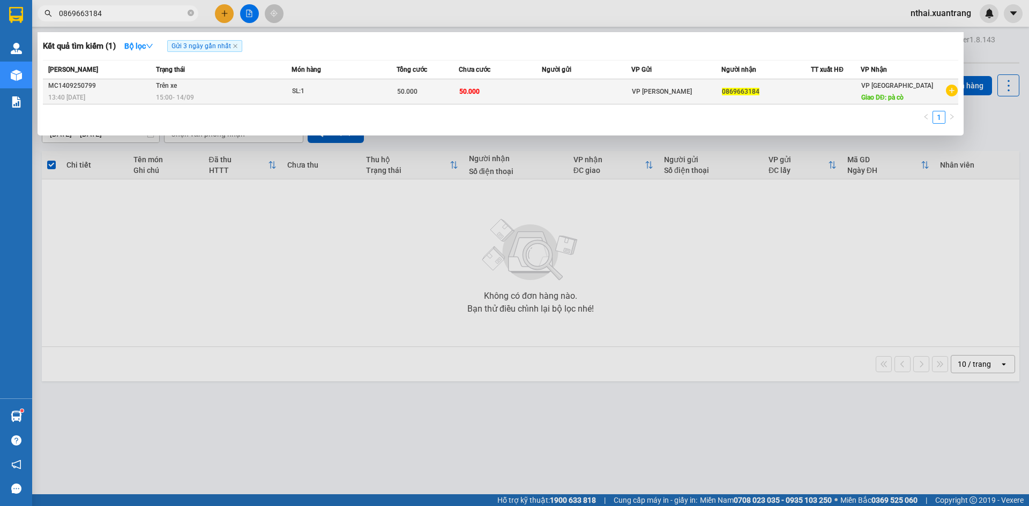
click at [339, 91] on div "SL: 1" at bounding box center [332, 92] width 80 height 12
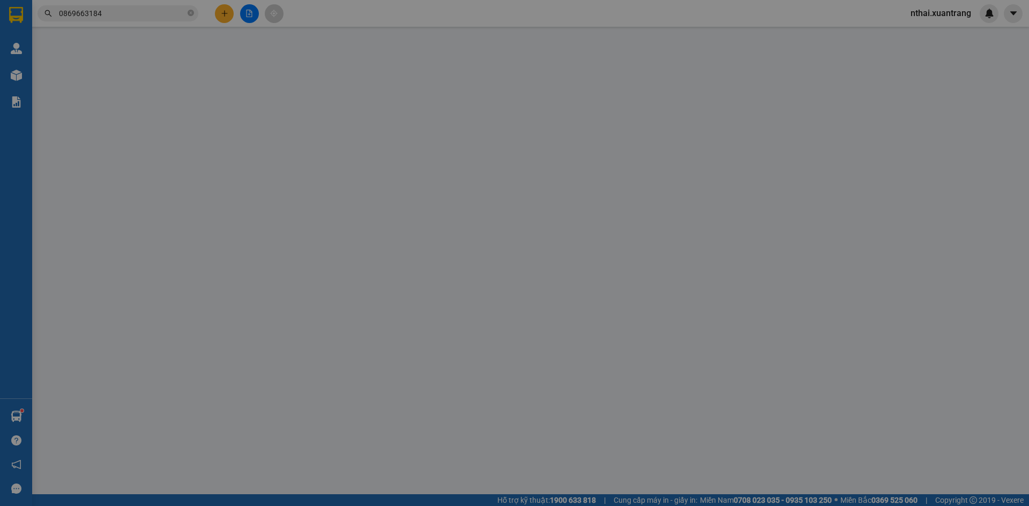
type input "0869663184"
type input "pà cò"
type input "50.000"
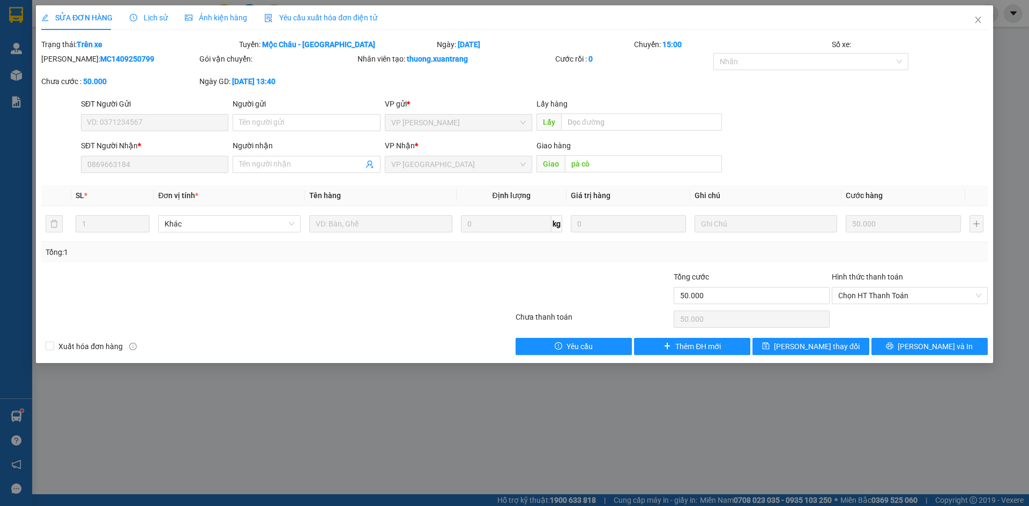
click at [231, 13] on span "Ảnh kiện hàng" at bounding box center [216, 17] width 62 height 9
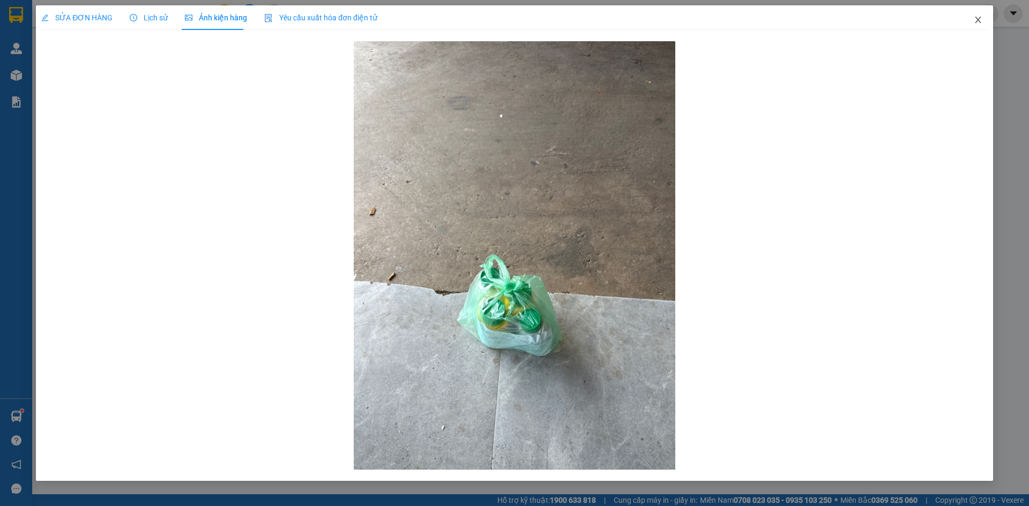
click at [974, 23] on icon "close" at bounding box center [978, 20] width 9 height 9
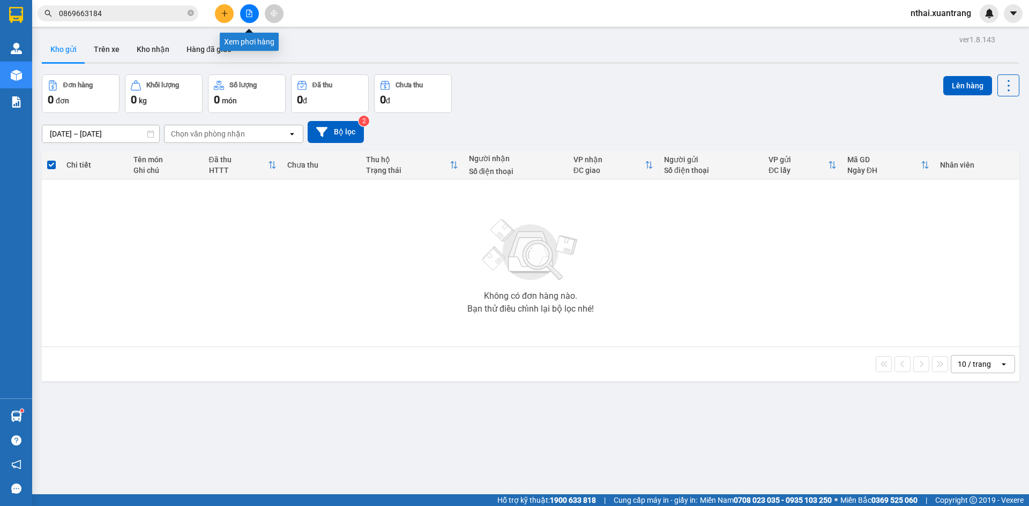
click at [243, 17] on button at bounding box center [249, 13] width 19 height 19
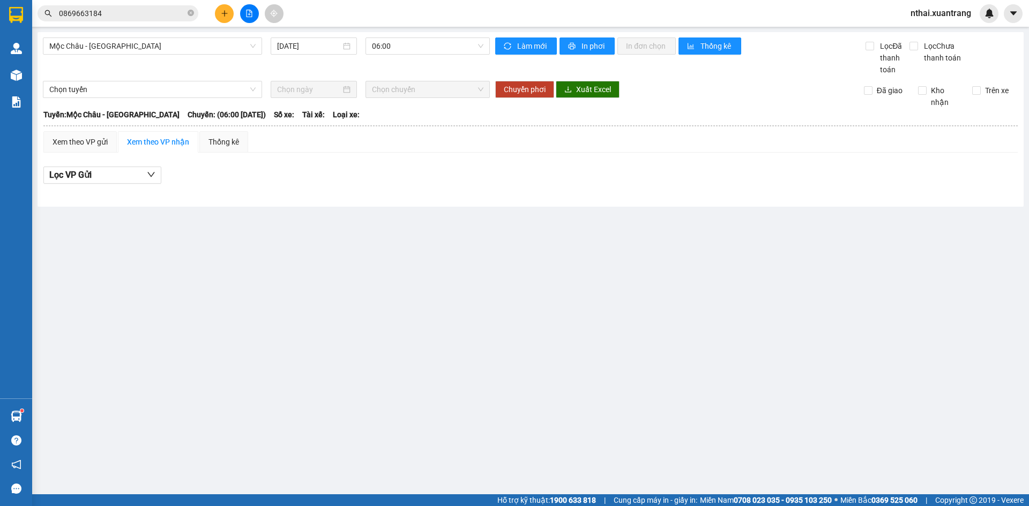
click at [256, 16] on button at bounding box center [249, 13] width 19 height 19
click at [251, 8] on button at bounding box center [249, 13] width 19 height 19
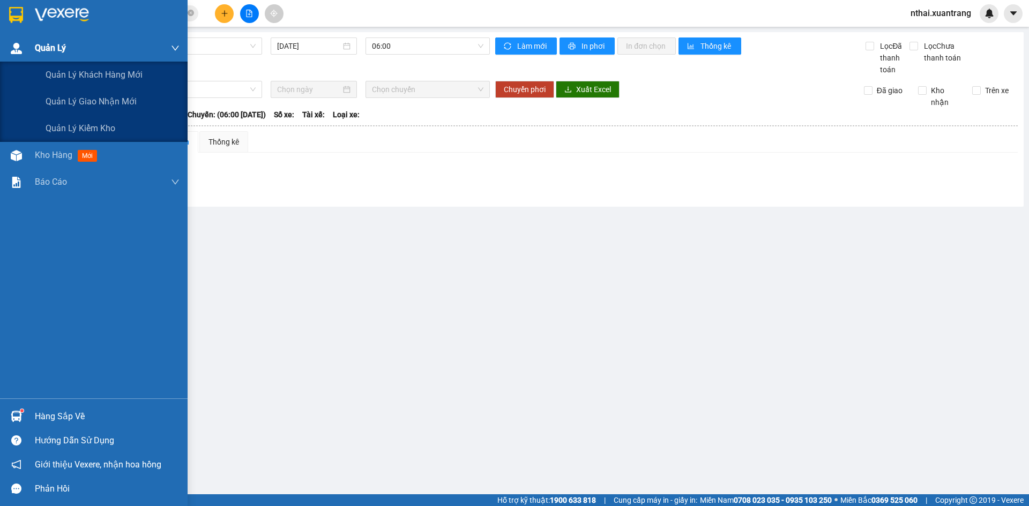
click at [44, 51] on span "Quản Lý" at bounding box center [50, 47] width 31 height 13
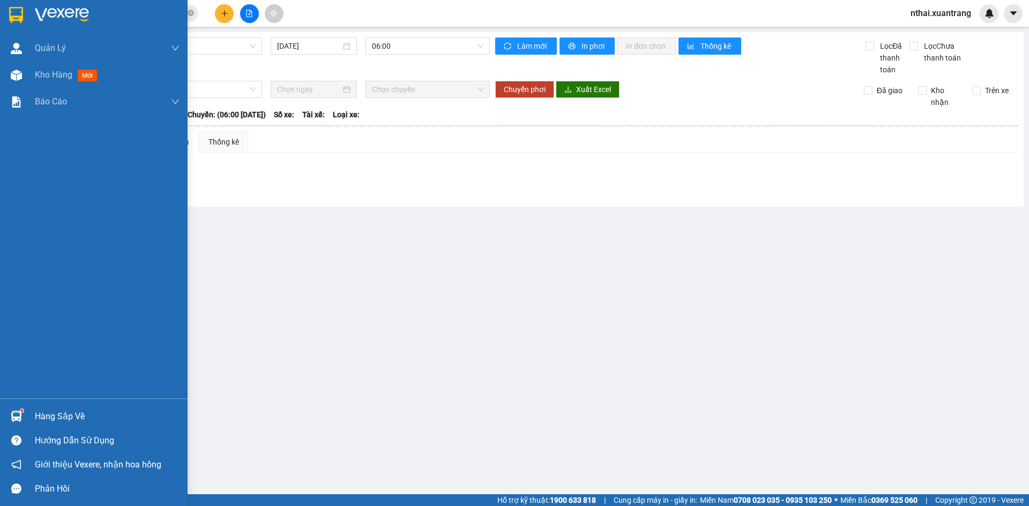
click at [29, 28] on div at bounding box center [94, 17] width 188 height 35
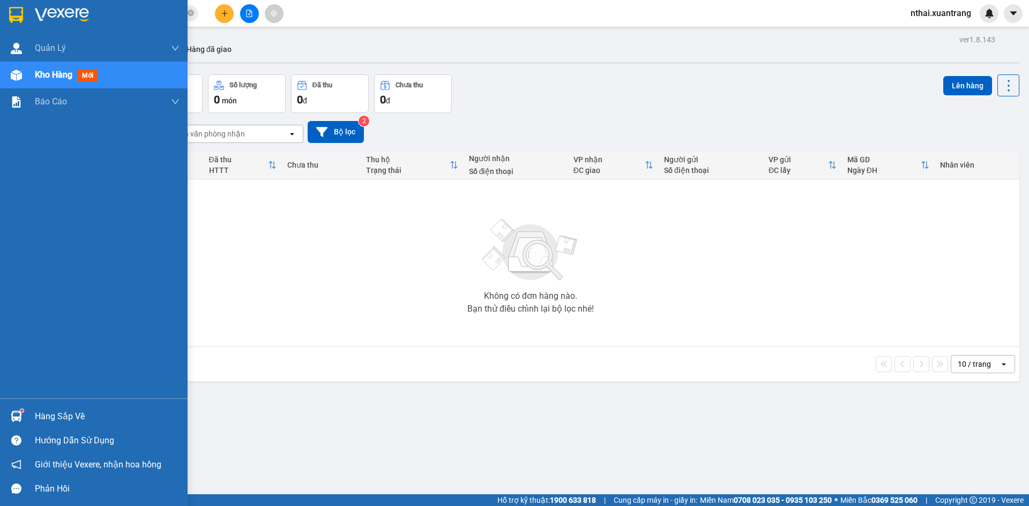
click at [36, 79] on span "Kho hàng" at bounding box center [54, 75] width 38 height 10
